Goal: Book appointment/travel/reservation

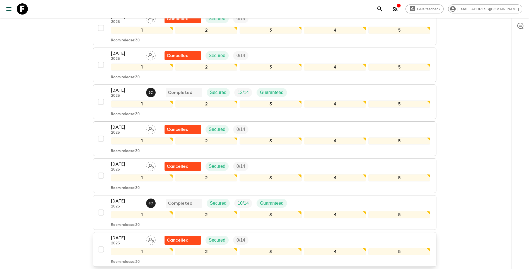
scroll to position [558, 0]
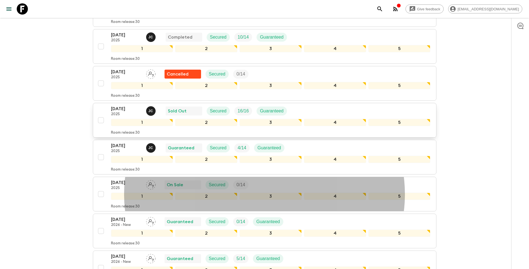
scroll to position [584, 0]
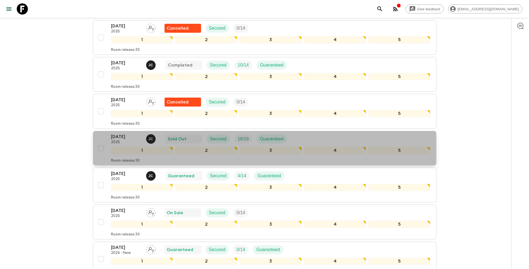
click at [120, 135] on p "[DATE]" at bounding box center [126, 136] width 31 height 7
